Goal: Information Seeking & Learning: Learn about a topic

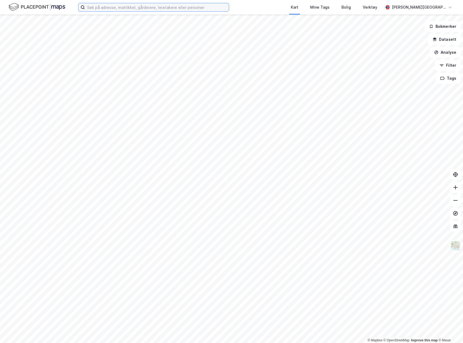
click at [174, 6] on input at bounding box center [157, 7] width 144 height 8
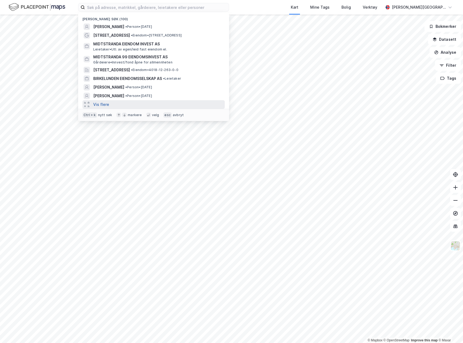
click at [105, 106] on button "Vis flere" at bounding box center [101, 104] width 16 height 6
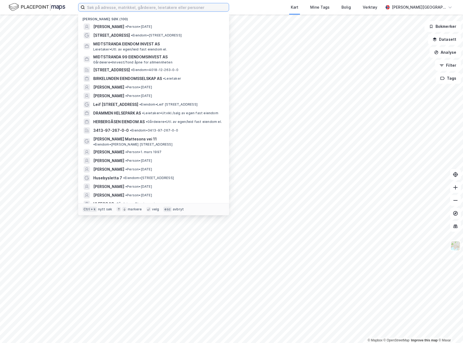
click at [137, 6] on input at bounding box center [157, 7] width 144 height 8
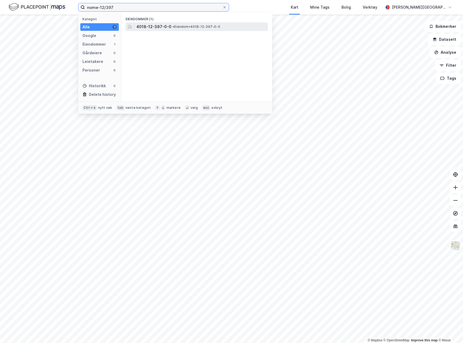
type input "nome-12/397"
click at [192, 28] on span "• Eiendom • 4018-12-397-0-0" at bounding box center [197, 27] width 48 height 4
